Goal: Obtain resource: Download file/media

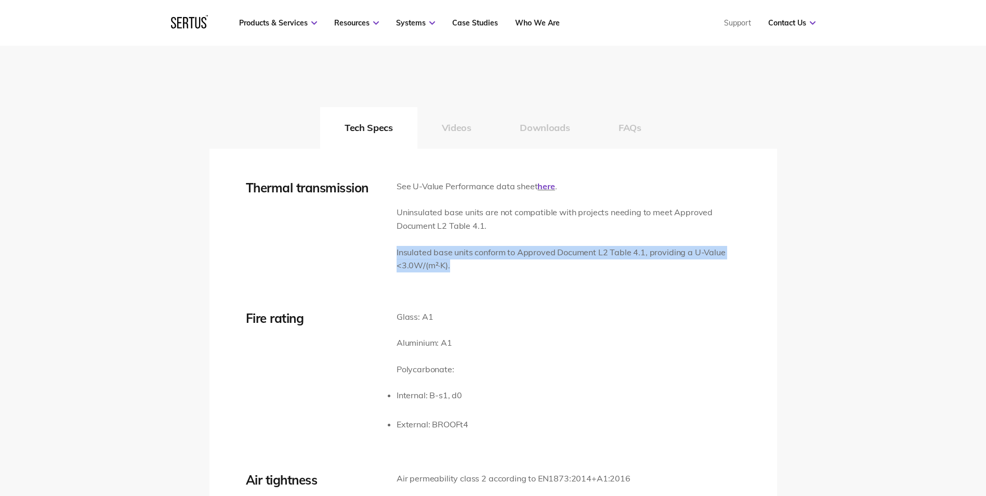
click at [538, 121] on button "Downloads" at bounding box center [544, 128] width 99 height 42
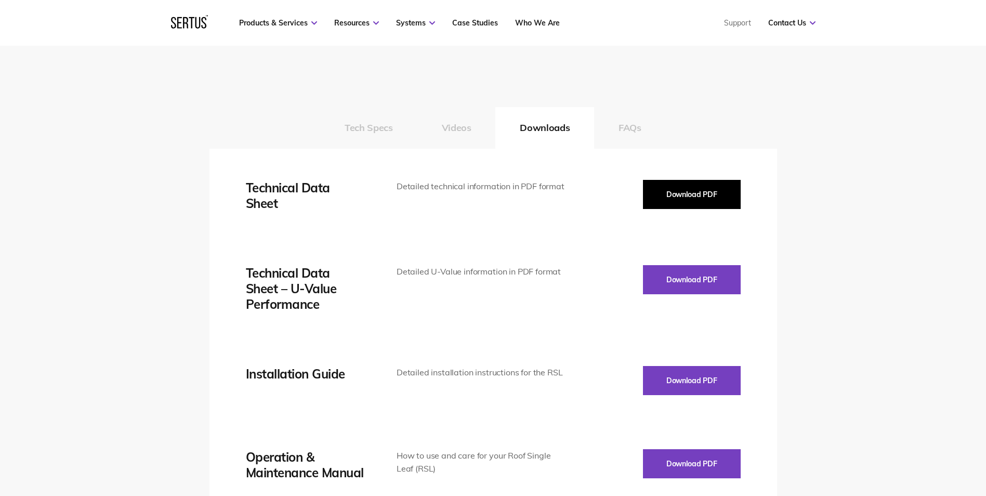
click at [706, 192] on button "Download PDF" at bounding box center [692, 194] width 98 height 29
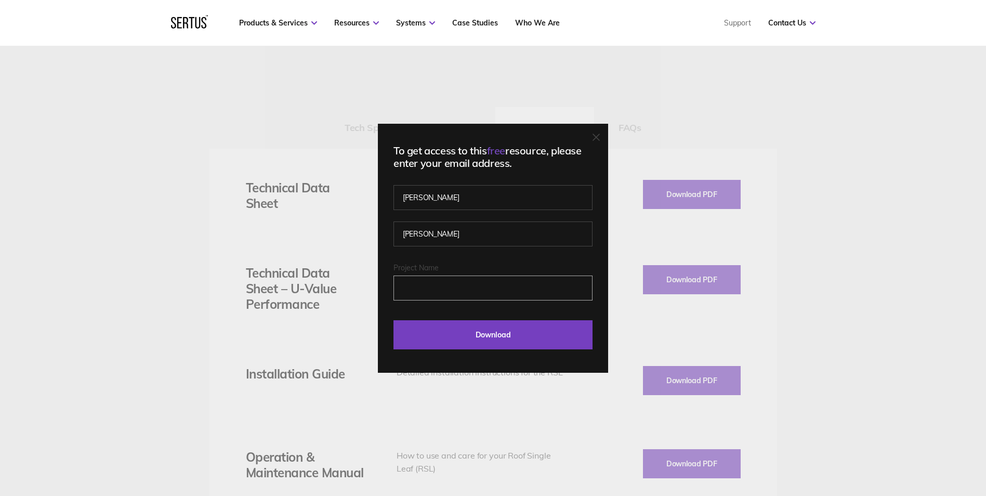
click at [465, 280] on input "Project Name" at bounding box center [492, 287] width 199 height 25
type input "[STREET_ADDRESS]"
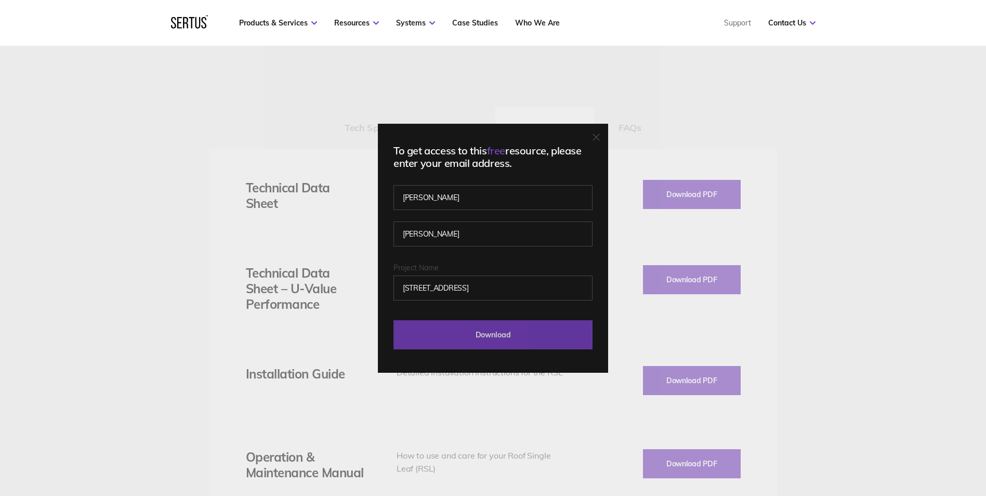
click at [512, 333] on input "Download" at bounding box center [492, 334] width 199 height 29
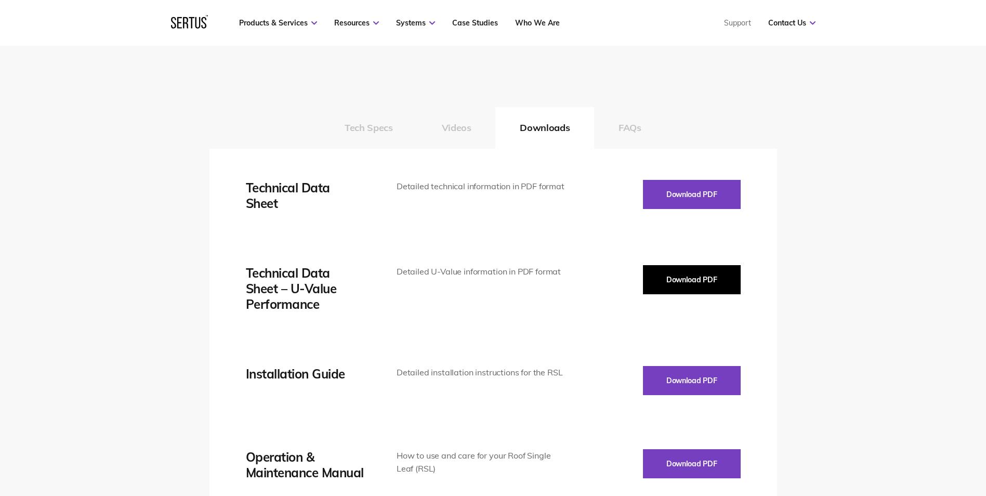
click at [679, 279] on button "Download PDF" at bounding box center [692, 279] width 98 height 29
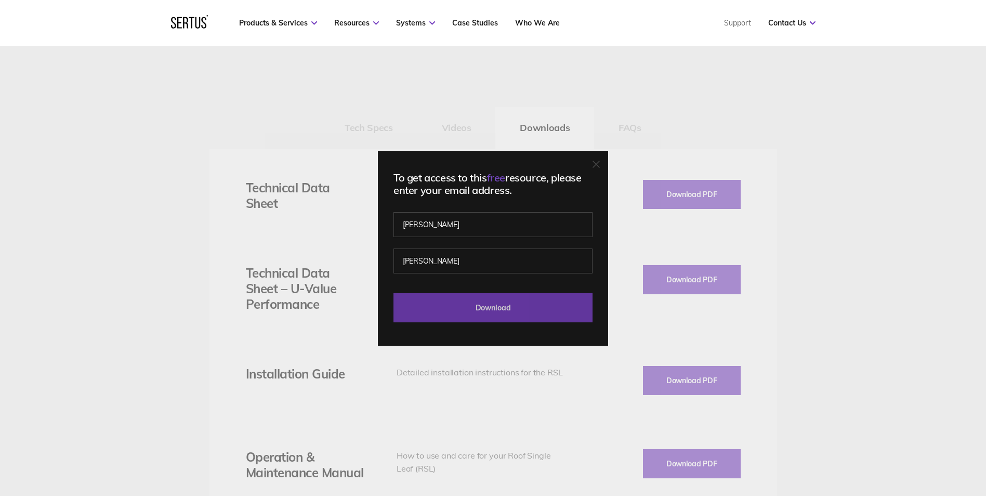
click at [499, 304] on input "Download" at bounding box center [492, 307] width 199 height 29
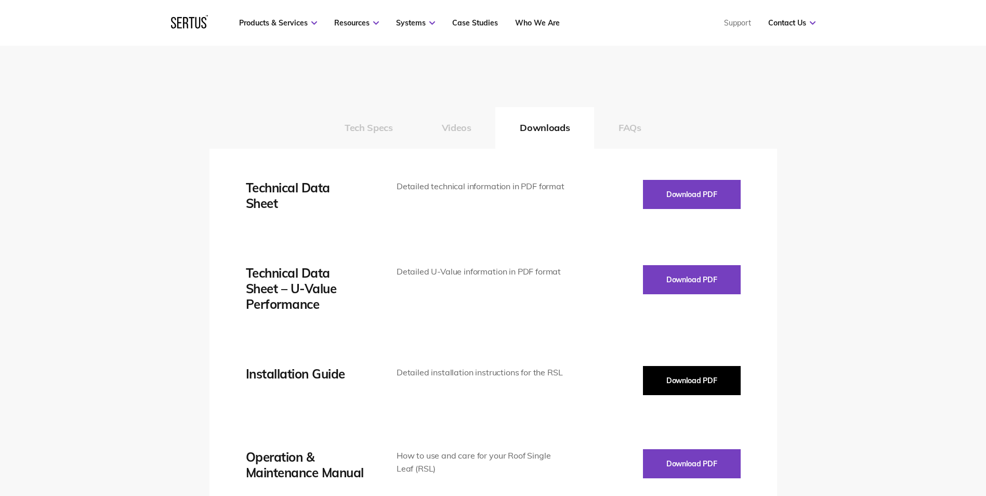
click at [689, 380] on button "Download PDF" at bounding box center [692, 380] width 98 height 29
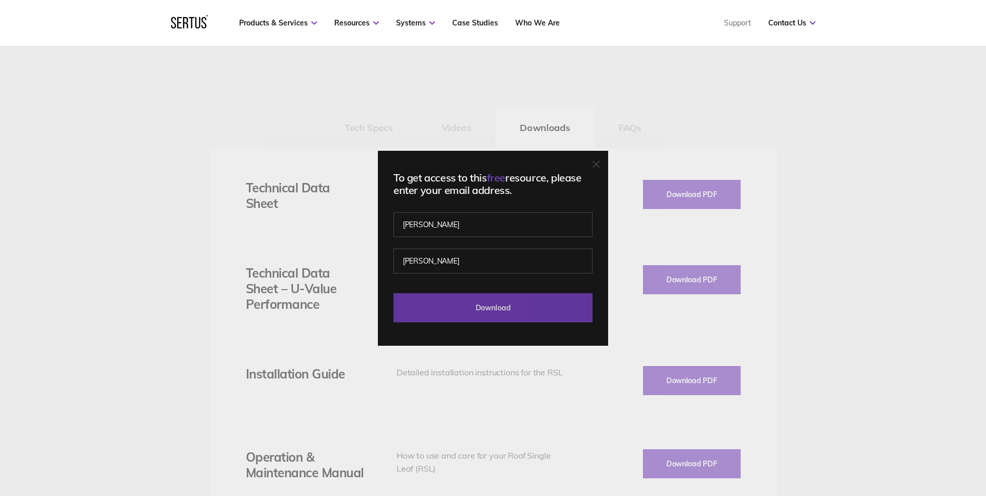
click at [492, 305] on input "Download" at bounding box center [492, 307] width 199 height 29
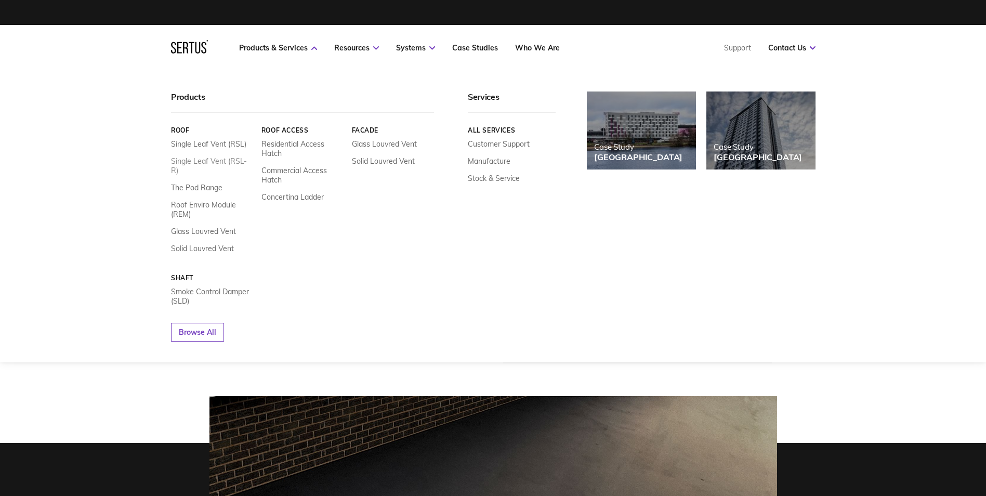
click at [179, 160] on link "Single Leaf Vent (RSL-R)" at bounding box center [212, 165] width 83 height 19
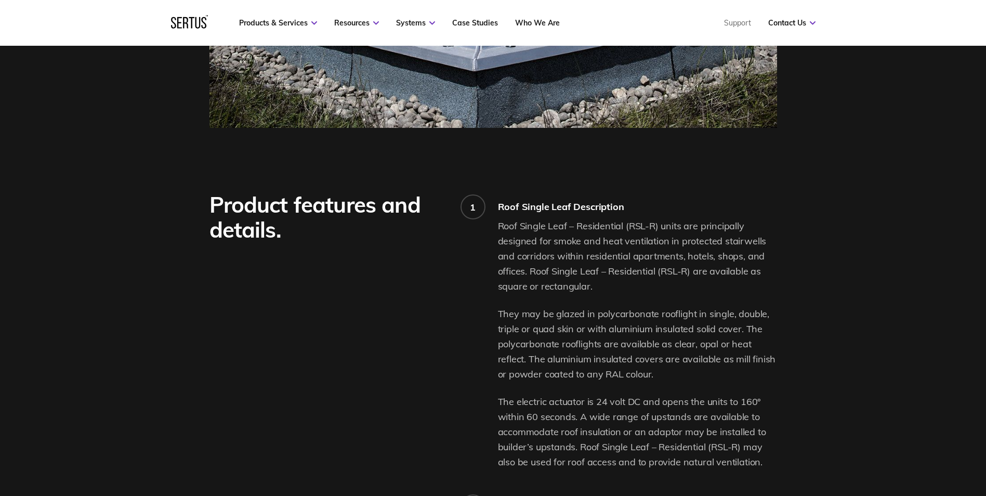
scroll to position [675, 0]
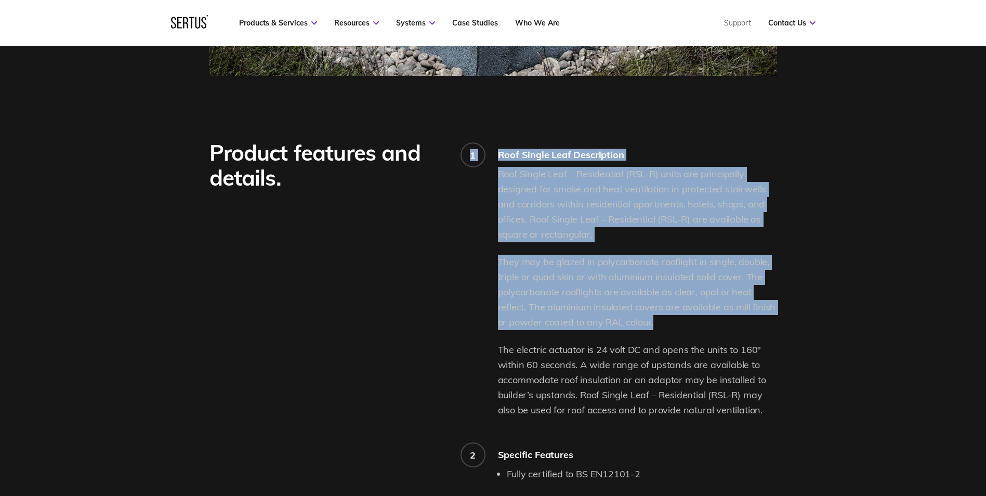
drag, startPoint x: 677, startPoint y: 329, endPoint x: 495, endPoint y: 262, distance: 193.6
click at [495, 262] on div "Product features and details. 1 Roof Single Leaf Description Roof Single Leaf –…" at bounding box center [492, 463] width 567 height 647
drag, startPoint x: 495, startPoint y: 262, endPoint x: 556, endPoint y: 324, distance: 86.7
click at [556, 324] on p "They may be glazed in polycarbonate rooflight in single, double, triple or quad…" at bounding box center [637, 292] width 279 height 75
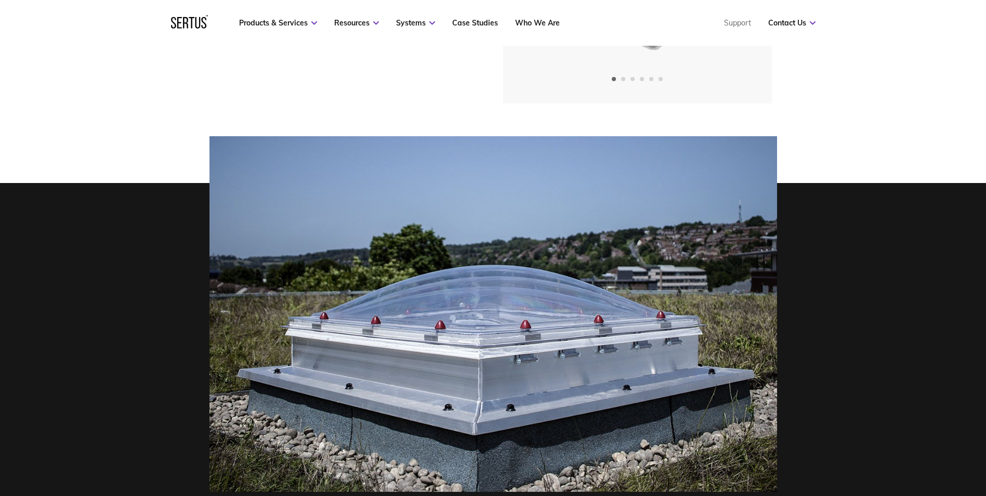
scroll to position [104, 0]
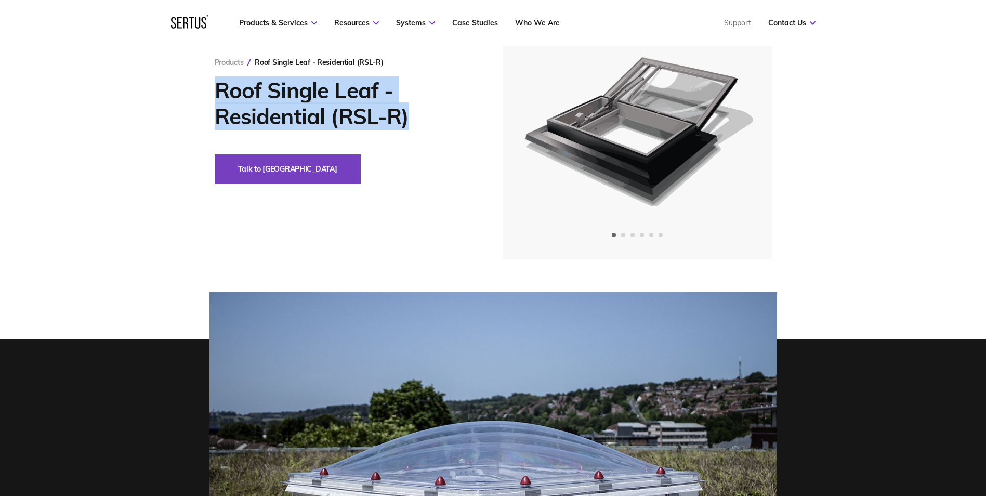
drag, startPoint x: 415, startPoint y: 118, endPoint x: 202, endPoint y: 88, distance: 215.2
click at [202, 88] on div "Products Roof Single Leaf - Residential (RSL-R) Roof Single Leaf - Residential …" at bounding box center [493, 120] width 609 height 278
copy h1 "Roof Single Leaf - Residential (RSL-R)"
